Goal: Task Accomplishment & Management: Use online tool/utility

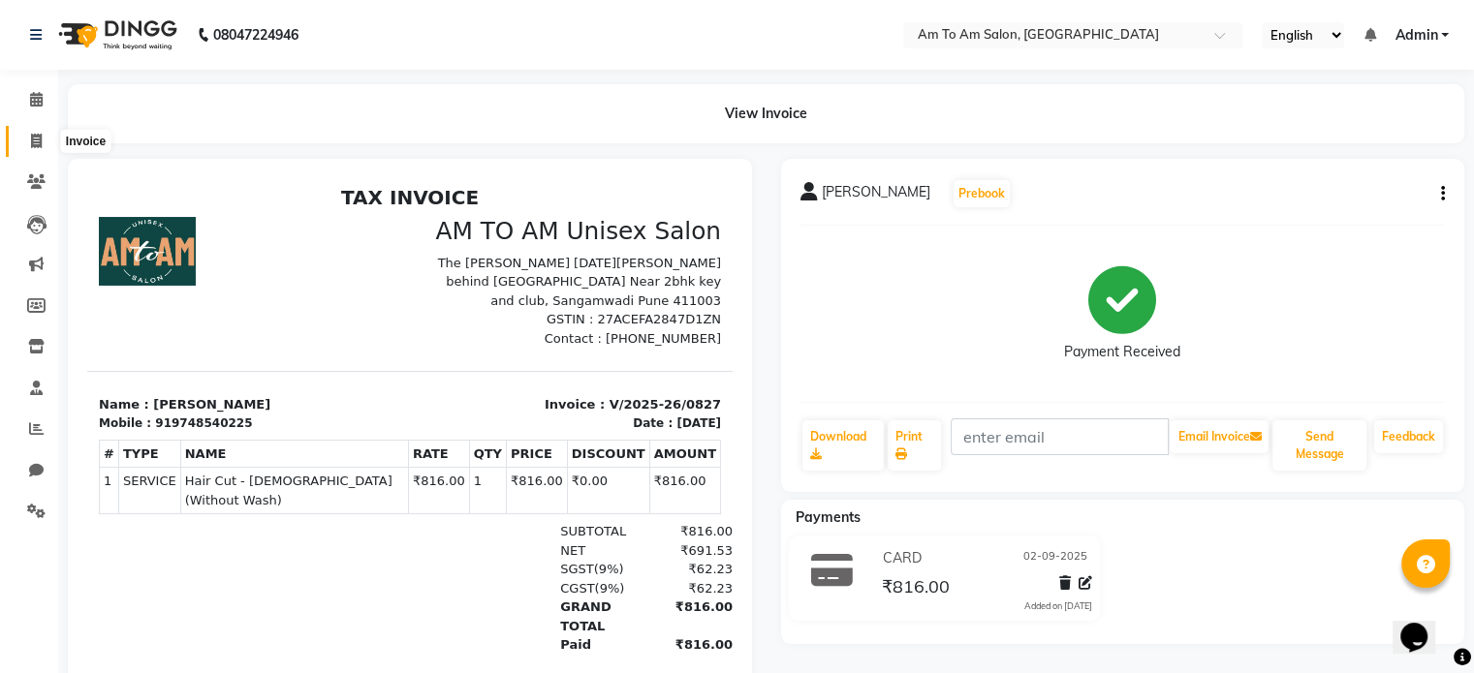
drag, startPoint x: 35, startPoint y: 142, endPoint x: 195, endPoint y: 11, distance: 207.2
click at [35, 142] on icon at bounding box center [36, 141] width 11 height 15
select select "6661"
select select "service"
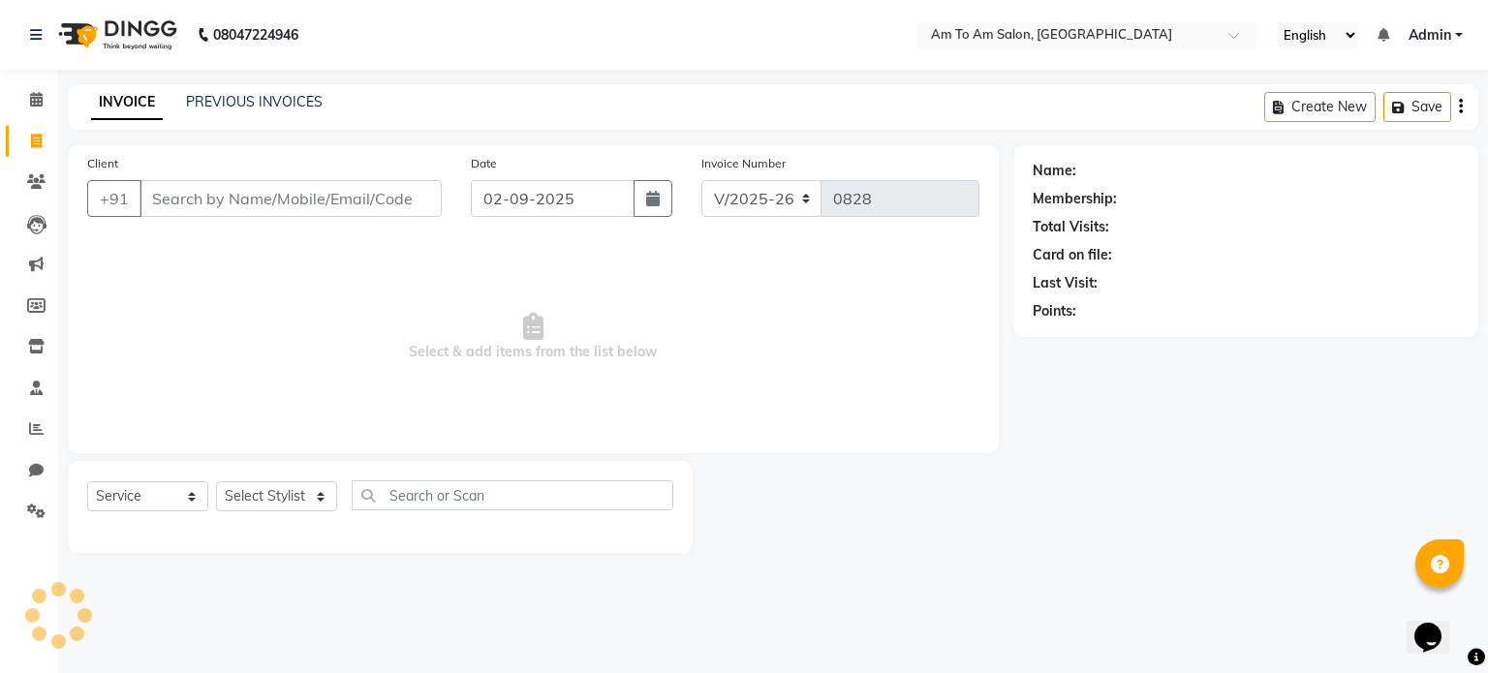
select select "51659"
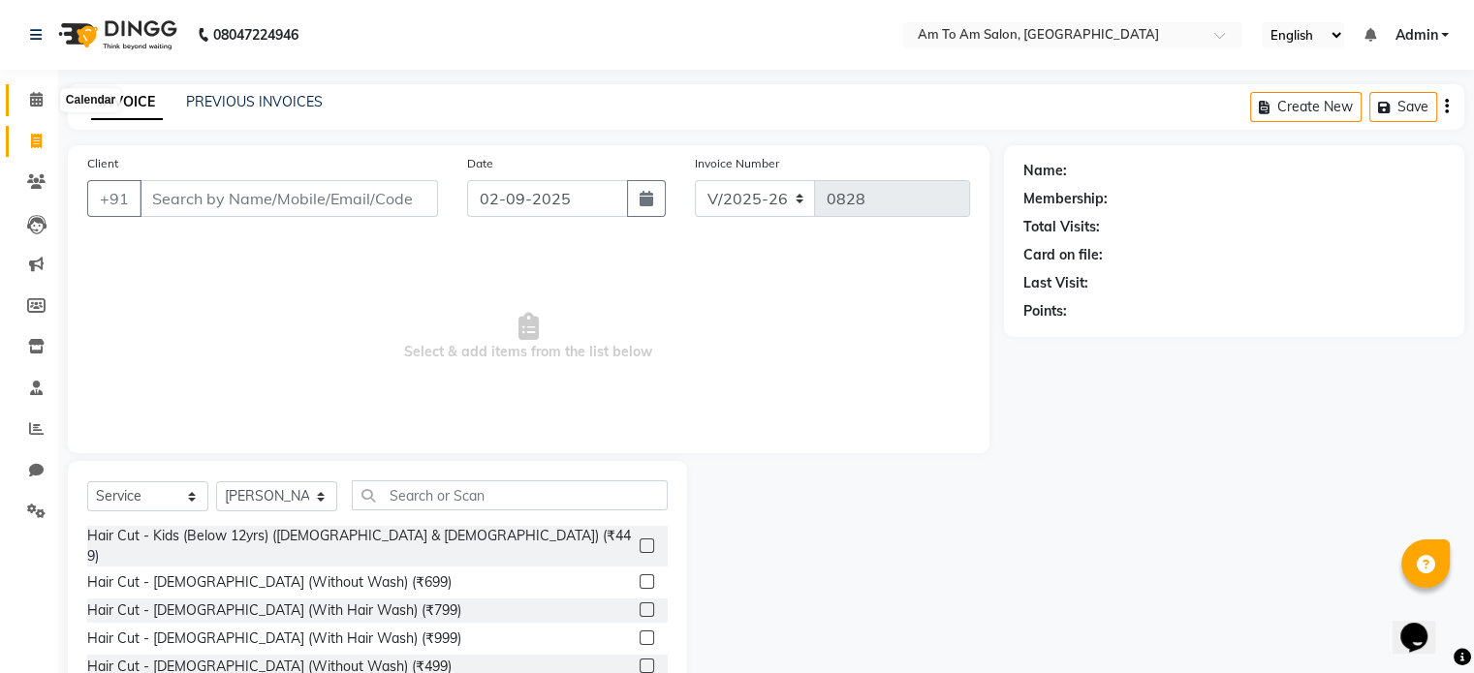
click at [43, 96] on span at bounding box center [36, 100] width 34 height 22
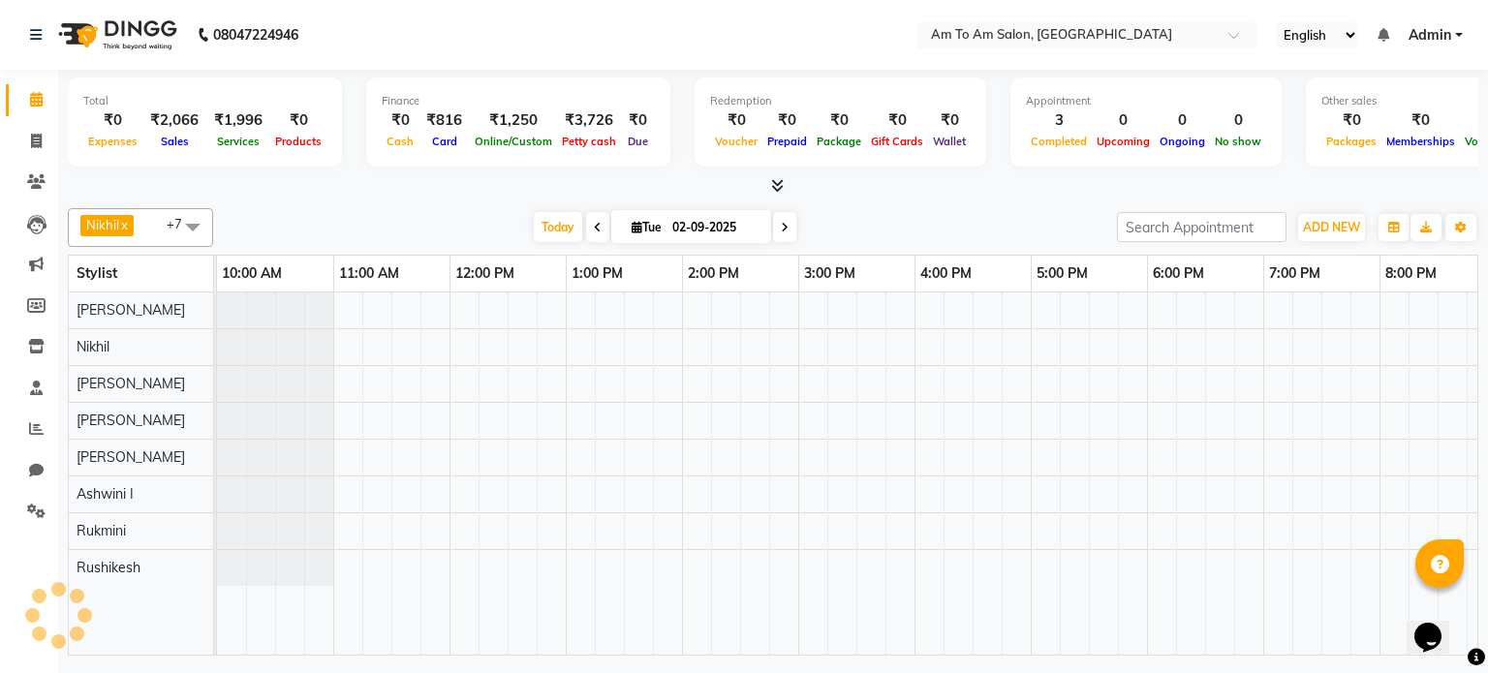
scroll to position [0, 366]
